Goal: Navigation & Orientation: Find specific page/section

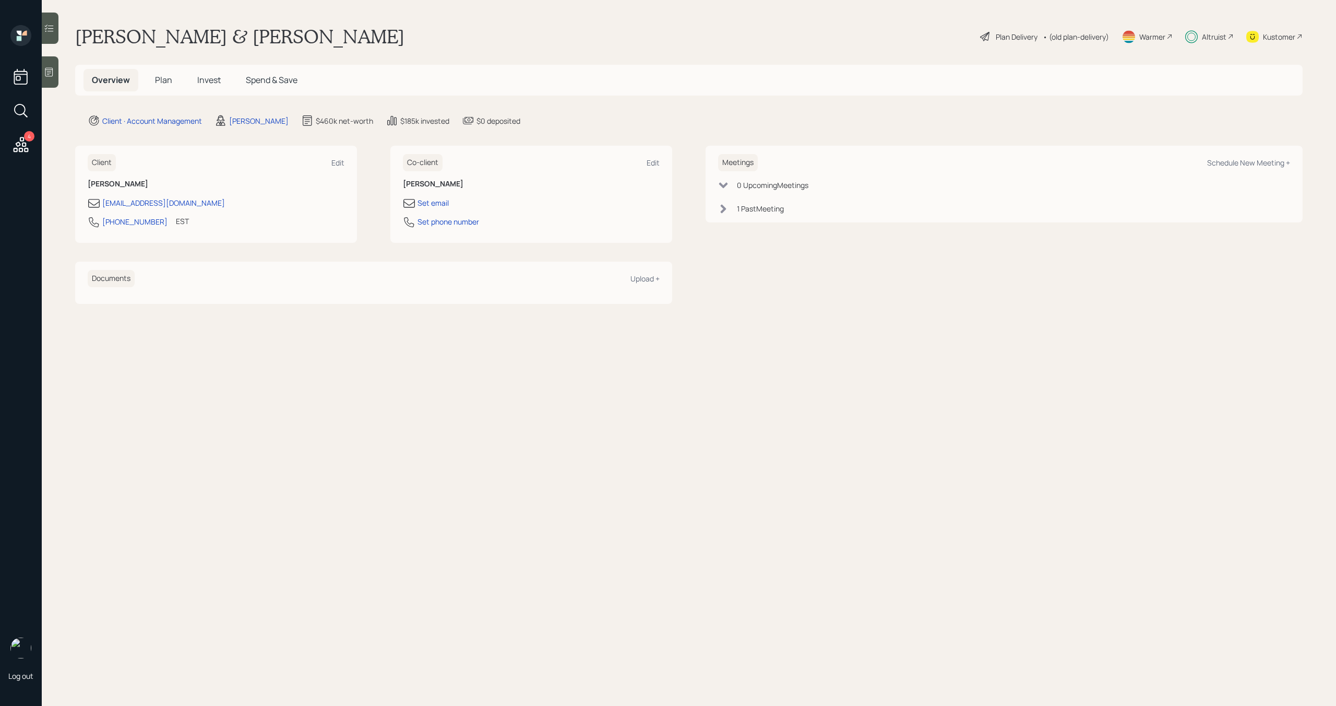
click at [159, 82] on span "Plan" at bounding box center [163, 79] width 17 height 11
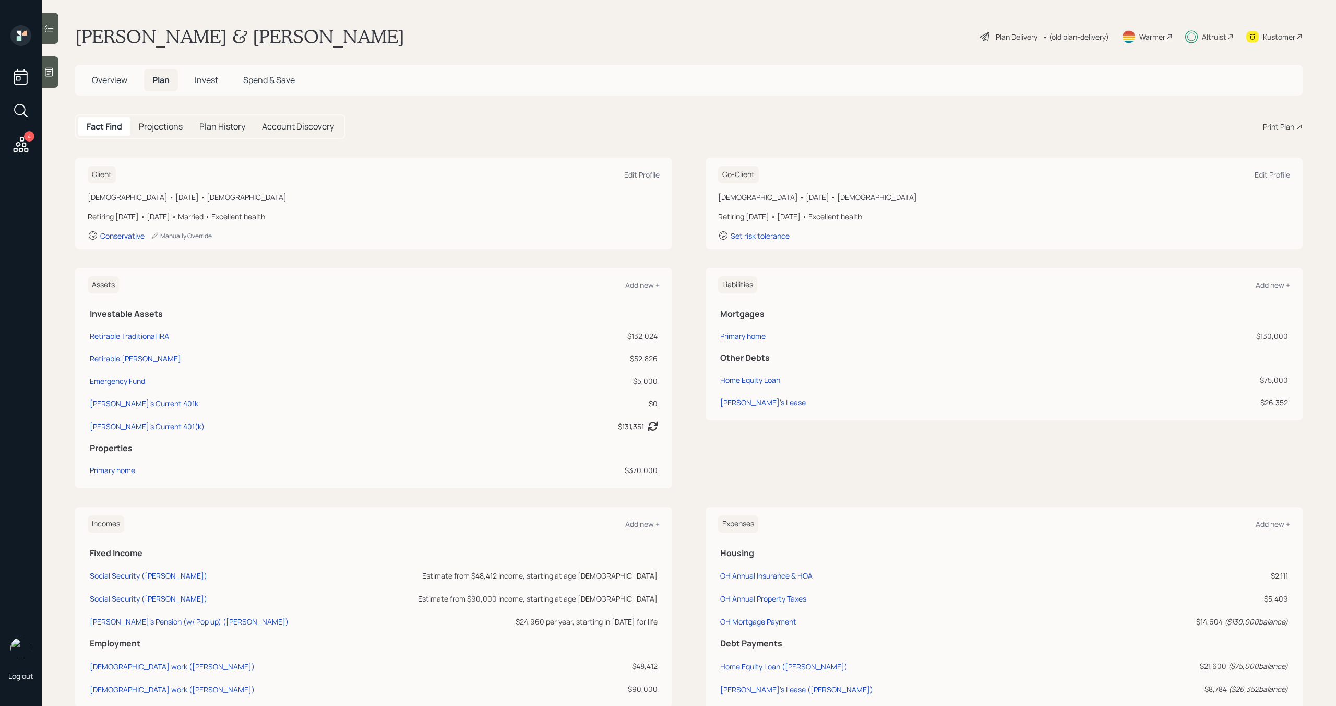
click at [203, 79] on span "Invest" at bounding box center [206, 79] width 23 height 11
